Goal: Task Accomplishment & Management: Use online tool/utility

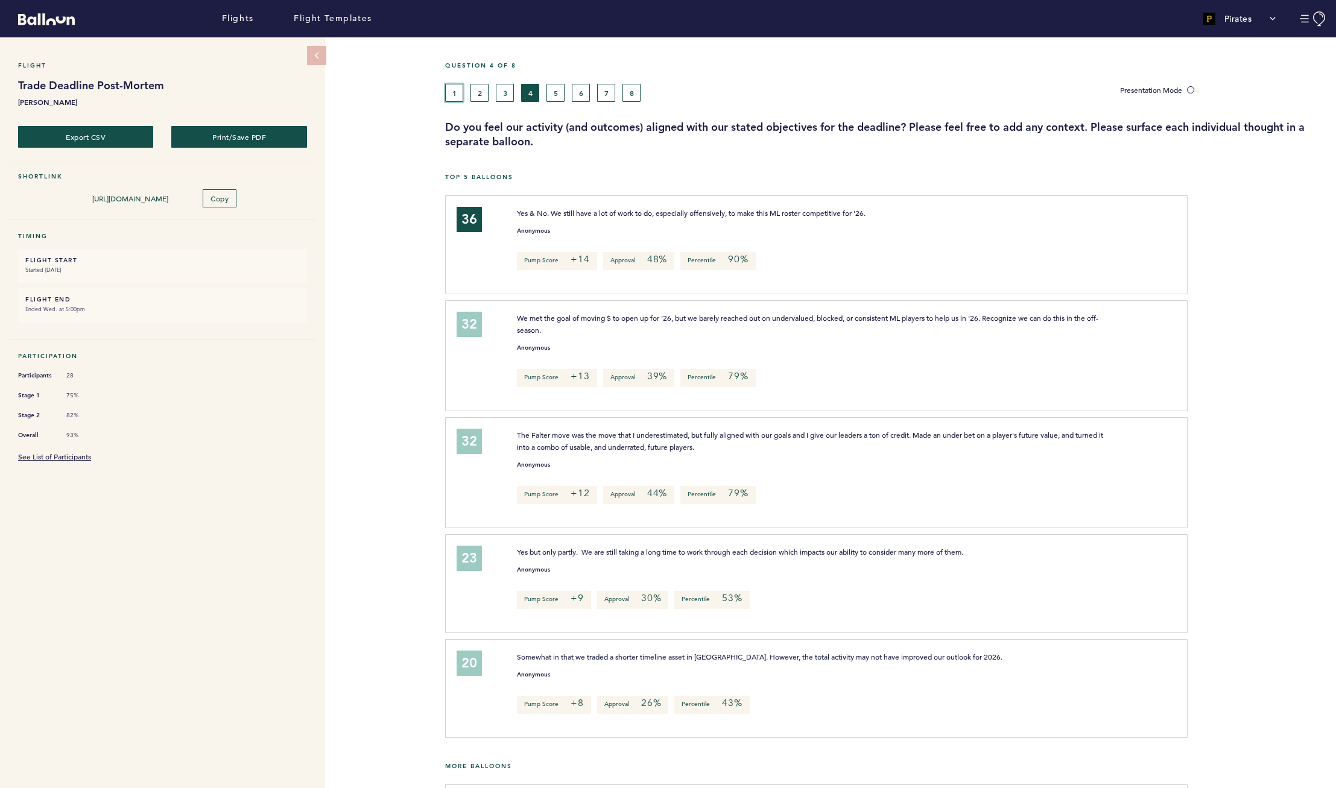
click at [458, 94] on button "1" at bounding box center [454, 93] width 18 height 18
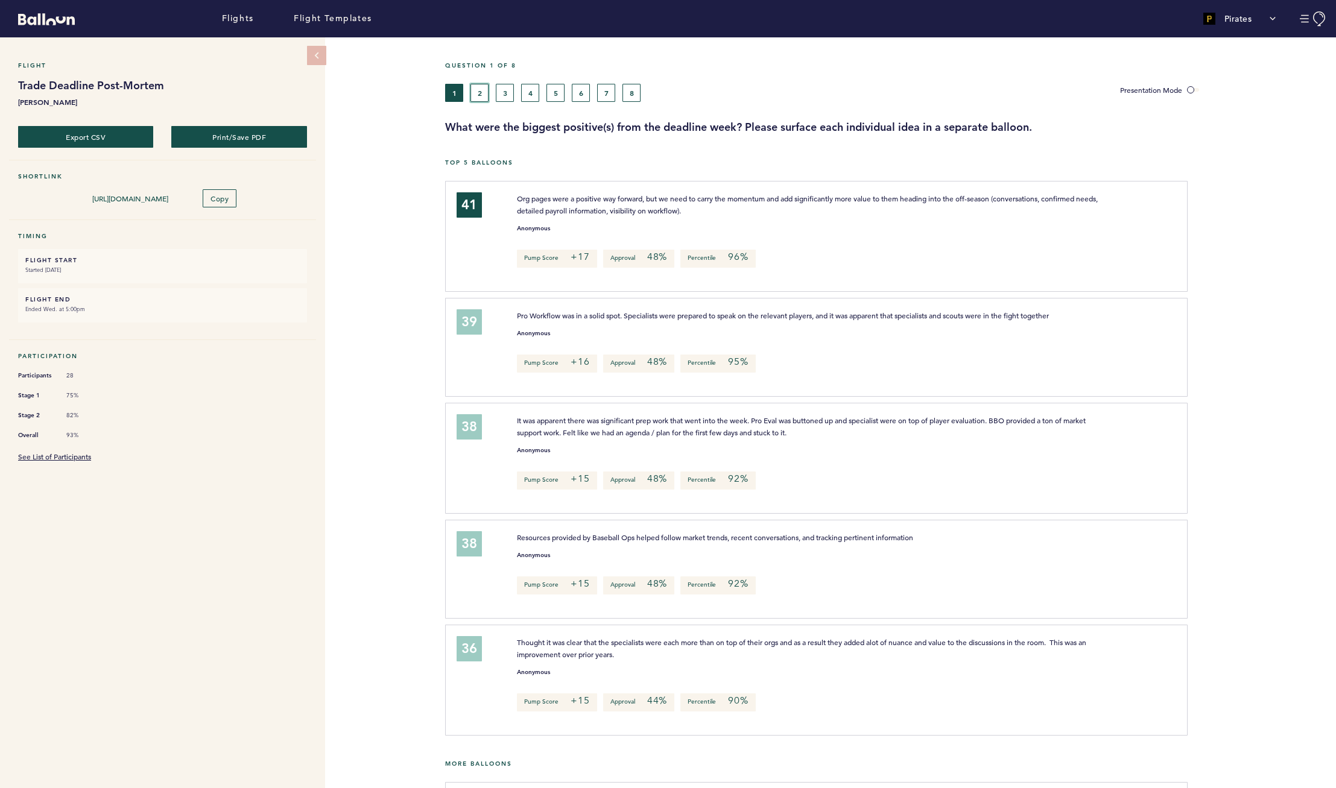
click at [478, 93] on button "2" at bounding box center [479, 93] width 18 height 18
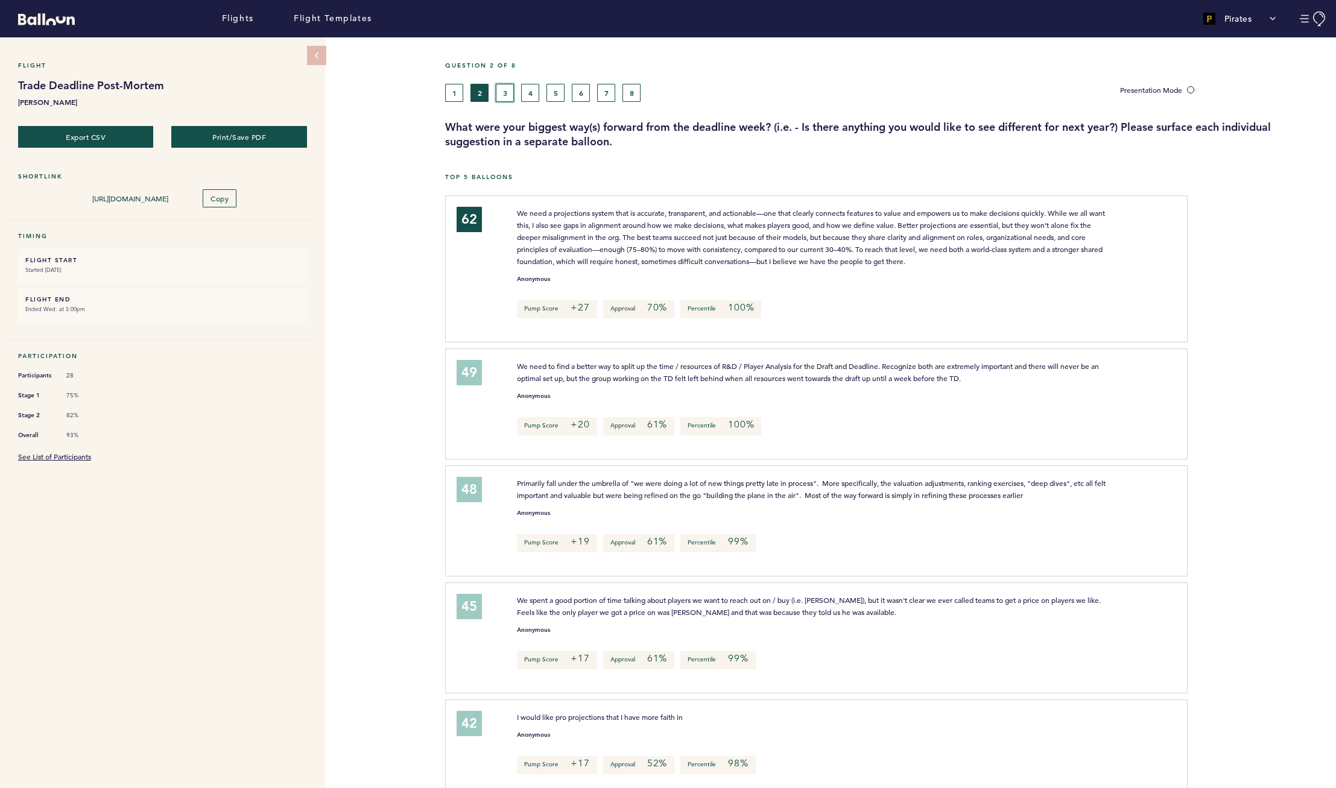
click at [505, 88] on button "3" at bounding box center [505, 93] width 18 height 18
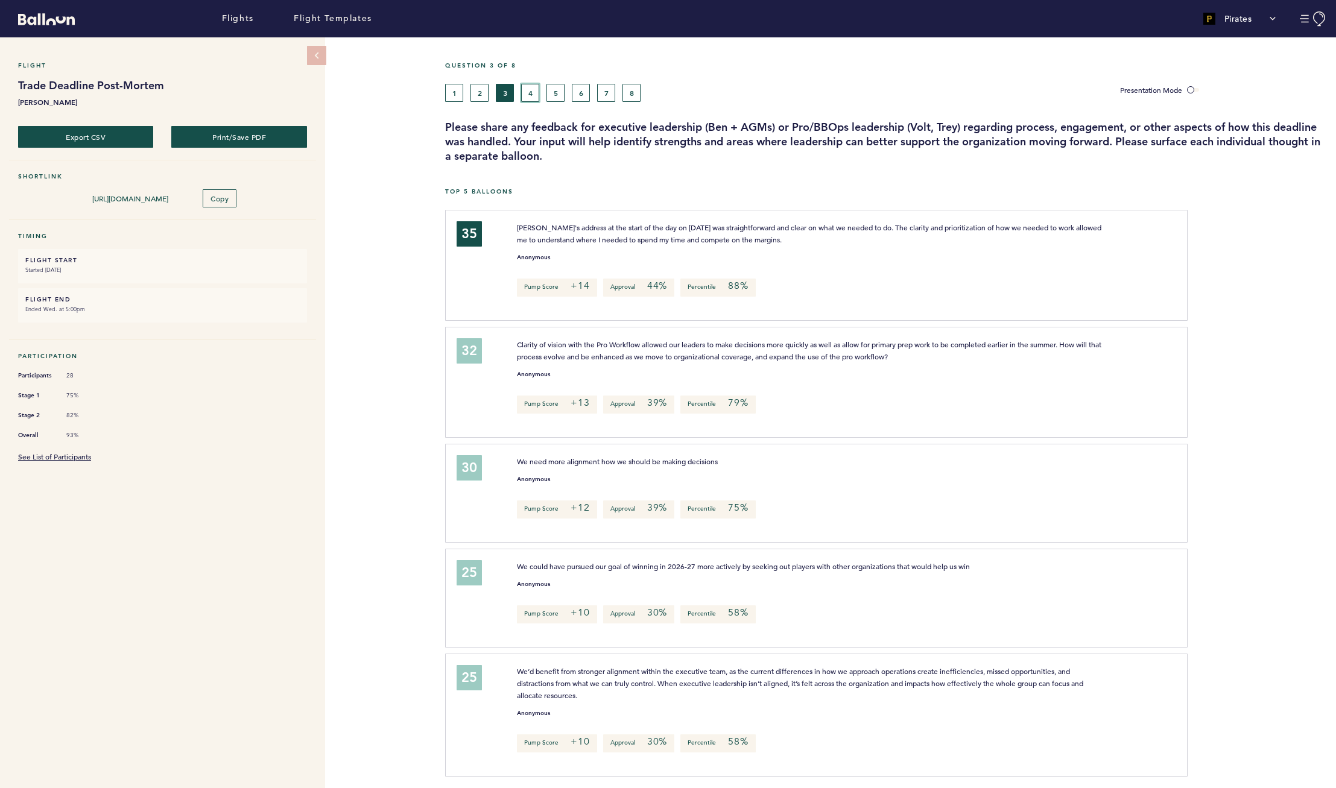
click at [536, 89] on button "4" at bounding box center [530, 93] width 18 height 18
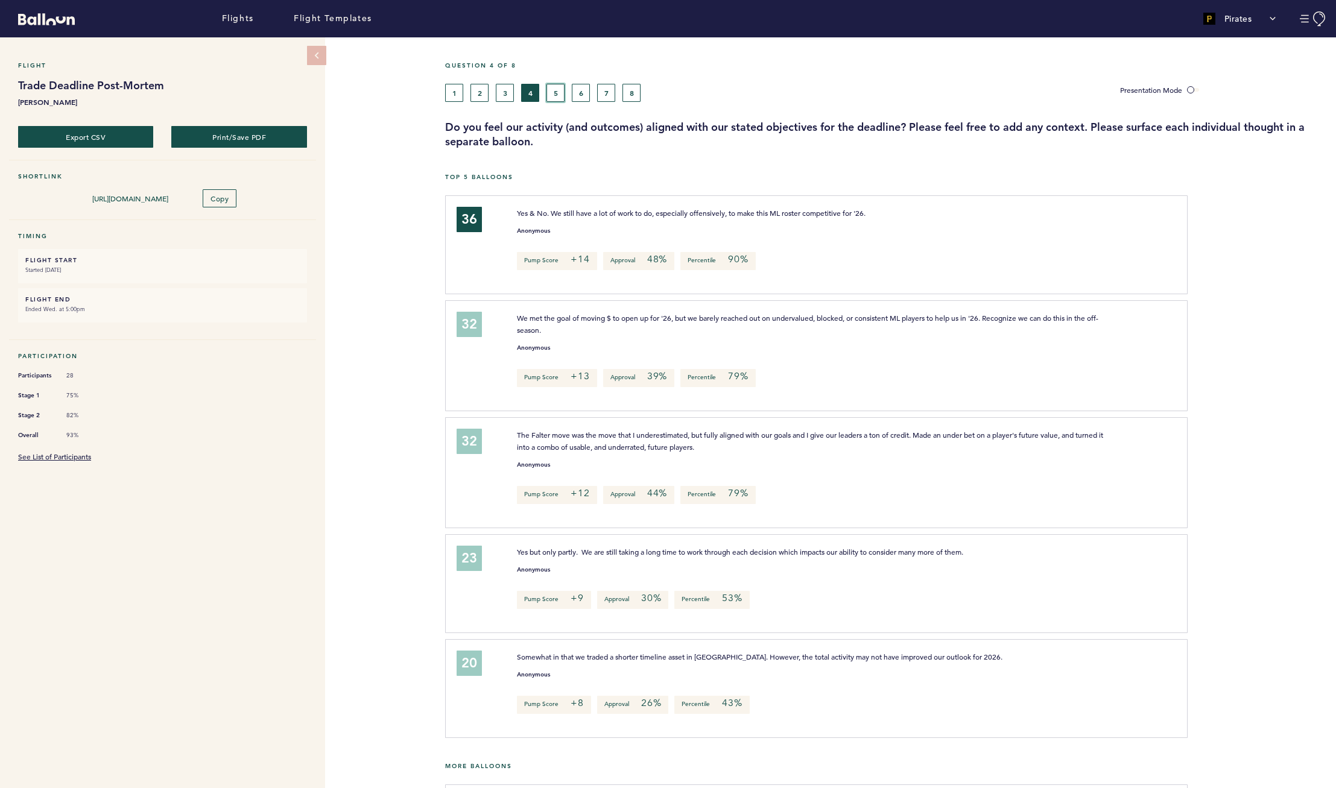
click at [560, 93] on button "5" at bounding box center [555, 93] width 18 height 18
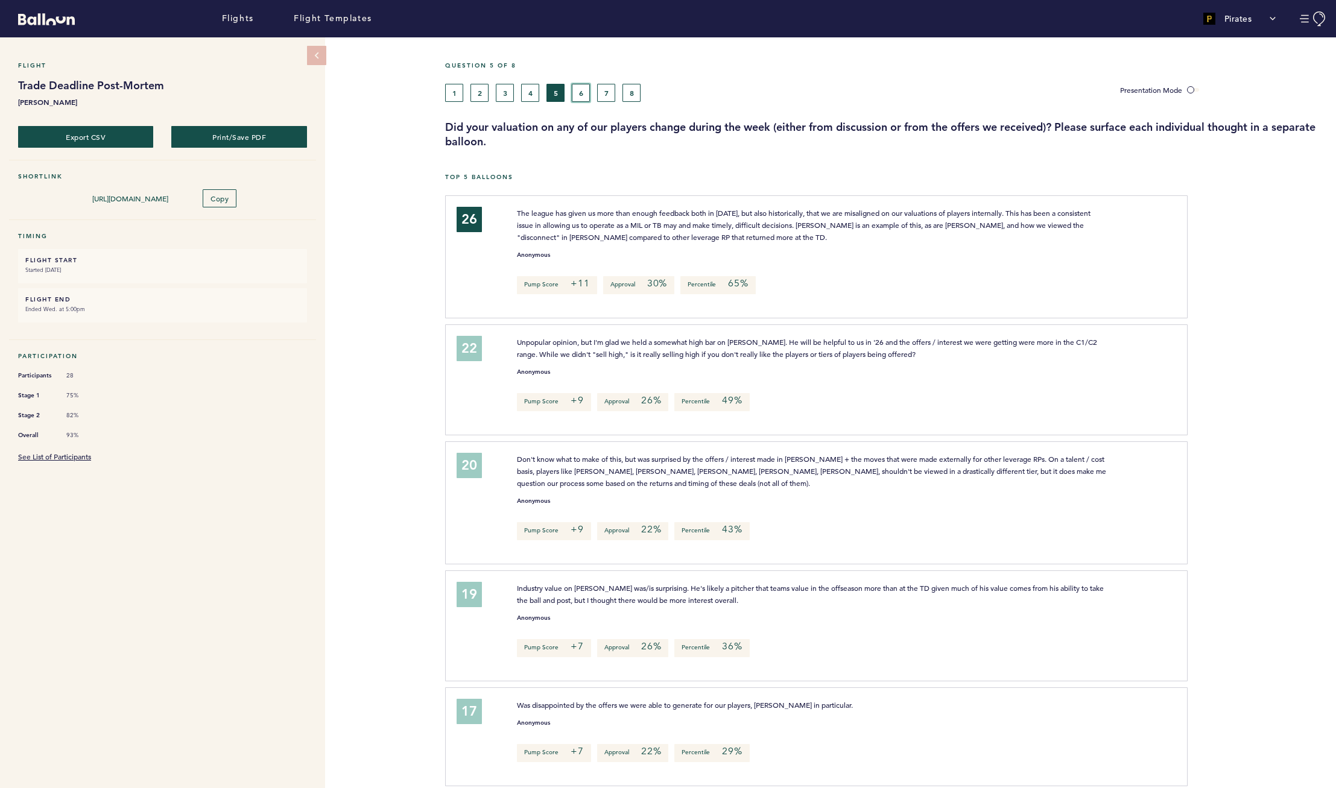
click at [581, 94] on button "6" at bounding box center [581, 93] width 18 height 18
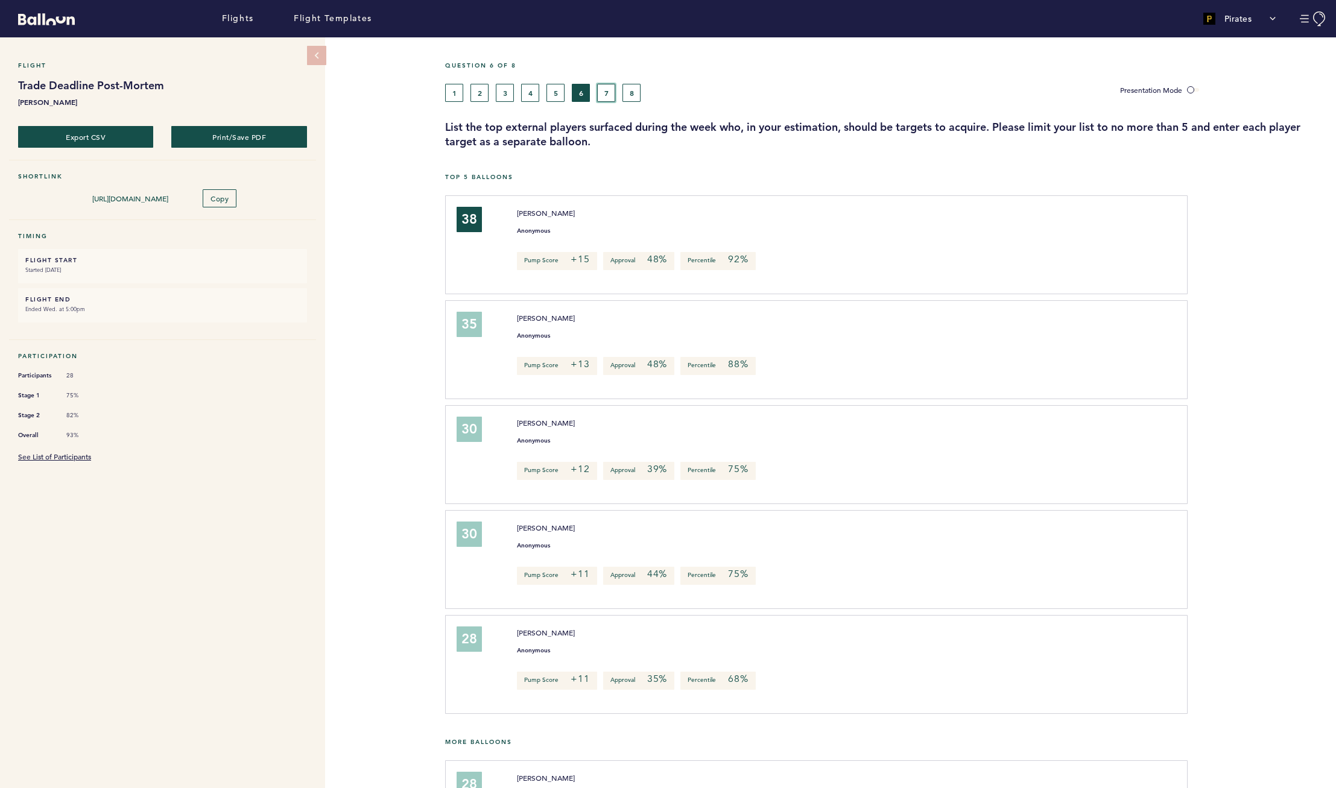
click at [602, 95] on button "7" at bounding box center [606, 93] width 18 height 18
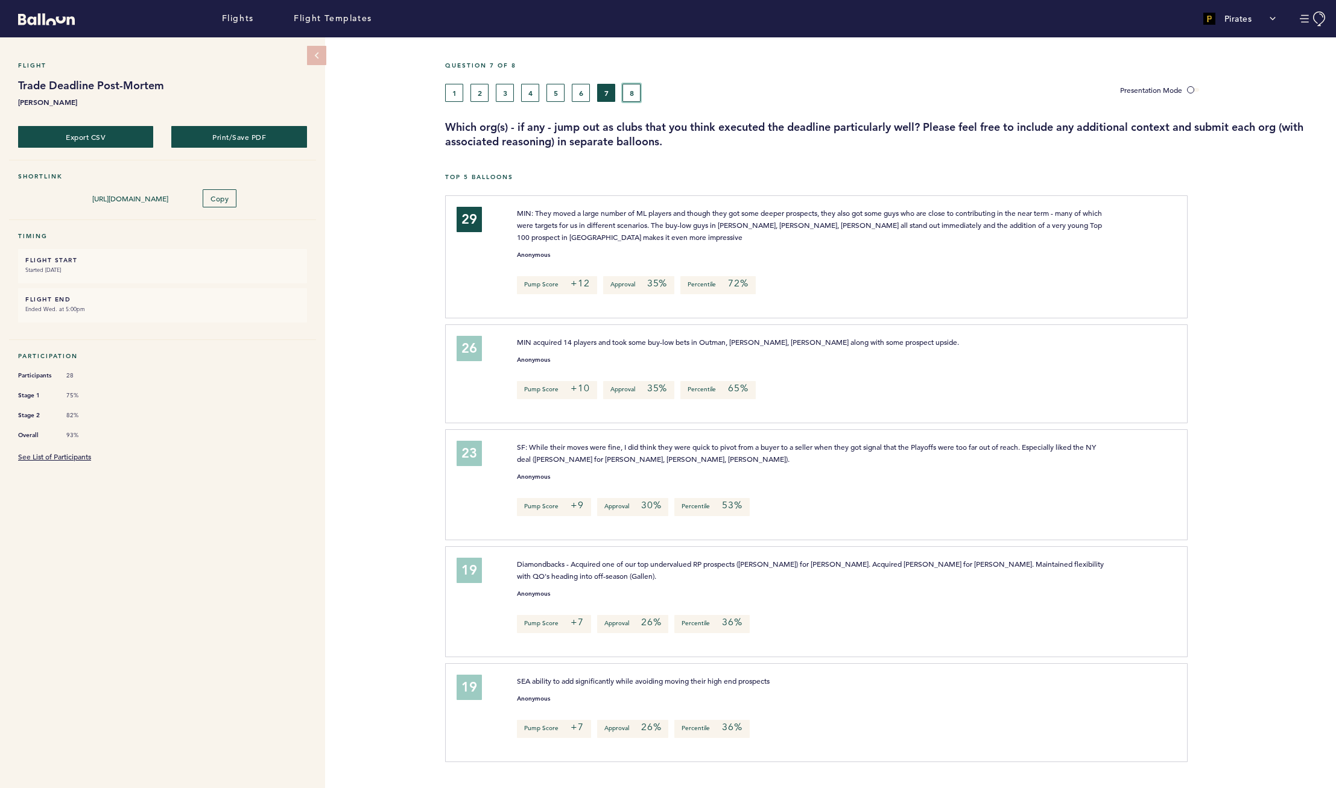
click at [629, 94] on button "8" at bounding box center [631, 93] width 18 height 18
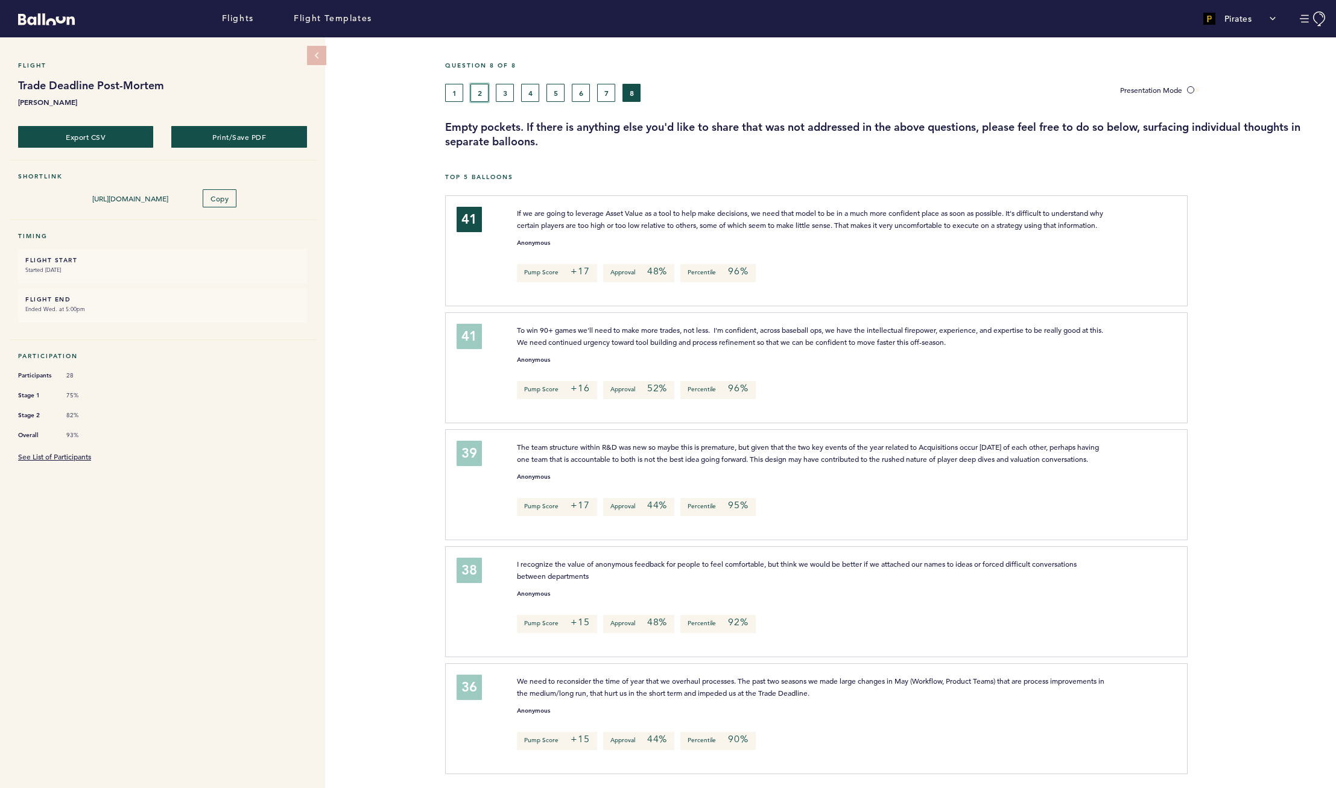
click at [484, 89] on button "2" at bounding box center [479, 93] width 18 height 18
